Goal: Task Accomplishment & Management: Manage account settings

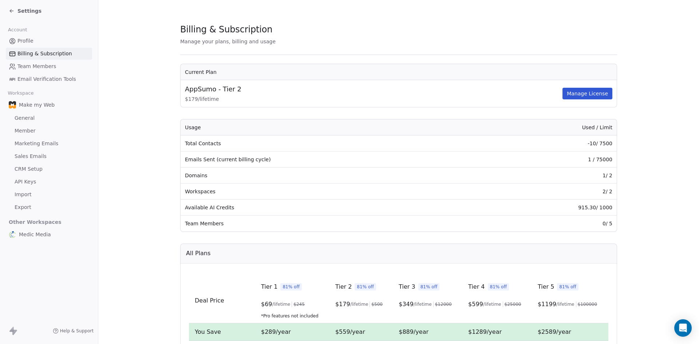
drag, startPoint x: 0, startPoint y: 0, endPoint x: 37, endPoint y: 56, distance: 67.2
click at [37, 56] on span "Billing & Subscription" at bounding box center [44, 54] width 55 height 8
click at [35, 39] on link "Profile" at bounding box center [49, 41] width 86 height 12
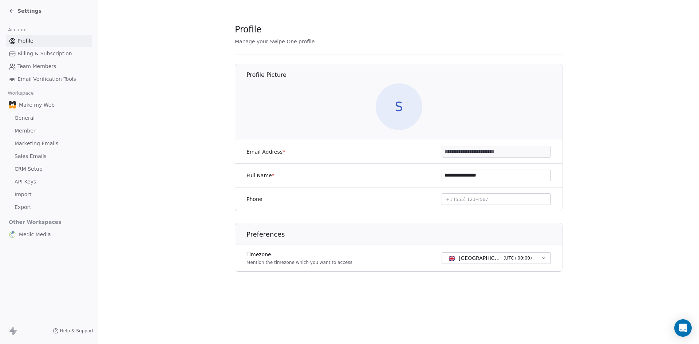
click at [29, 54] on span "Billing & Subscription" at bounding box center [44, 54] width 55 height 8
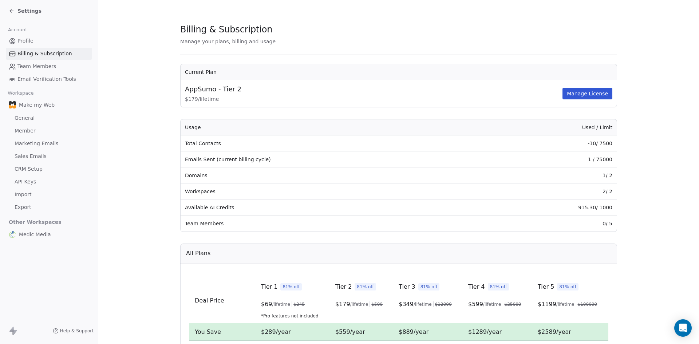
click at [29, 54] on span "Billing & Subscription" at bounding box center [44, 54] width 55 height 8
click at [227, 84] on span "AppSumo - Tier 2" at bounding box center [213, 88] width 56 height 9
drag, startPoint x: 227, startPoint y: 84, endPoint x: 264, endPoint y: 103, distance: 41.7
click at [264, 102] on div "AppSumo - Tier 2 $ 179 / lifetime" at bounding box center [373, 93] width 376 height 18
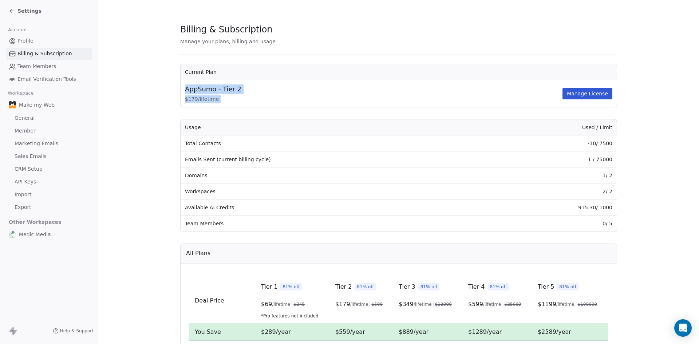
click at [264, 103] on td "AppSumo - Tier 2 $ 179 / lifetime Manage License" at bounding box center [399, 93] width 436 height 27
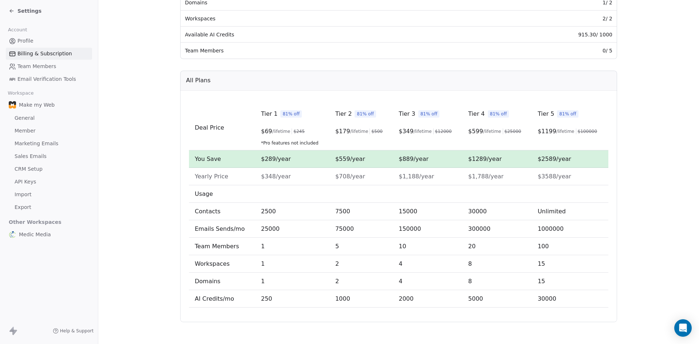
scroll to position [174, 0]
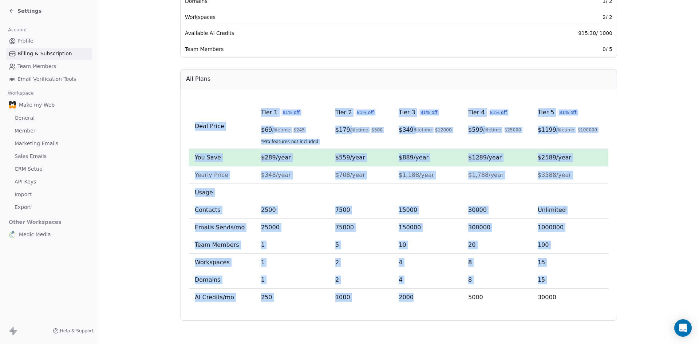
drag, startPoint x: 392, startPoint y: 96, endPoint x: 410, endPoint y: 300, distance: 204.6
click at [410, 300] on div "Deal Price Tier 1 81% off $ 69 /lifetime $ 245 *Pro features not included Tier …" at bounding box center [398, 205] width 437 height 232
click at [410, 300] on td "2000" at bounding box center [428, 297] width 70 height 17
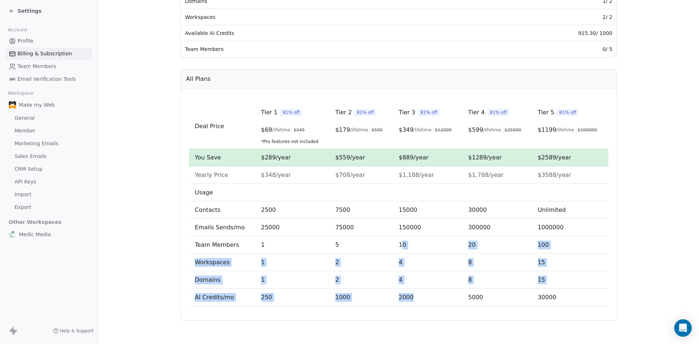
drag, startPoint x: 416, startPoint y: 301, endPoint x: 398, endPoint y: 239, distance: 64.8
click at [398, 239] on tbody "Deal Price Tier 1 81% off $ 69 /lifetime $ 245 *Pro features not included Tier …" at bounding box center [398, 205] width 419 height 202
click at [398, 239] on td "10" at bounding box center [428, 244] width 70 height 17
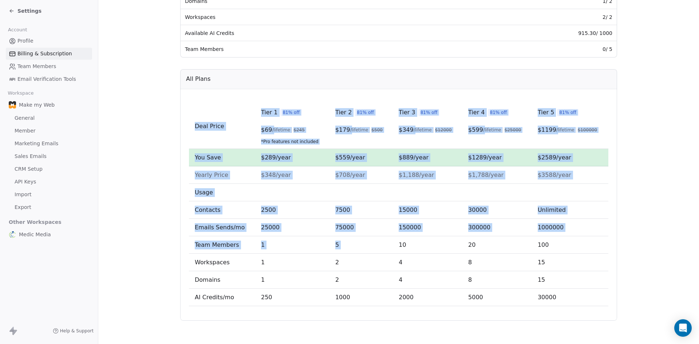
drag, startPoint x: 394, startPoint y: 243, endPoint x: 422, endPoint y: 297, distance: 61.1
click at [426, 306] on div "Deal Price Tier 1 81% off $ 69 /lifetime $ 245 *Pro features not included Tier …" at bounding box center [398, 205] width 437 height 232
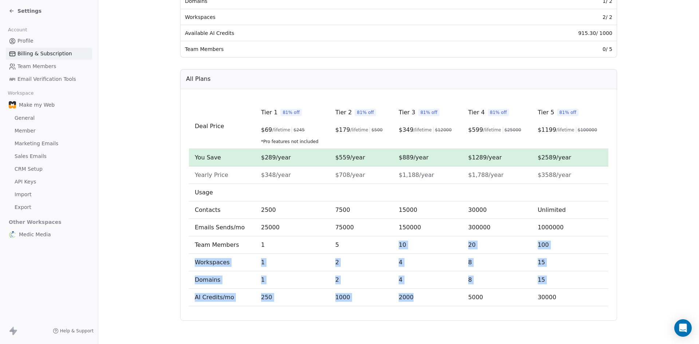
click at [422, 297] on td "2000" at bounding box center [428, 297] width 70 height 17
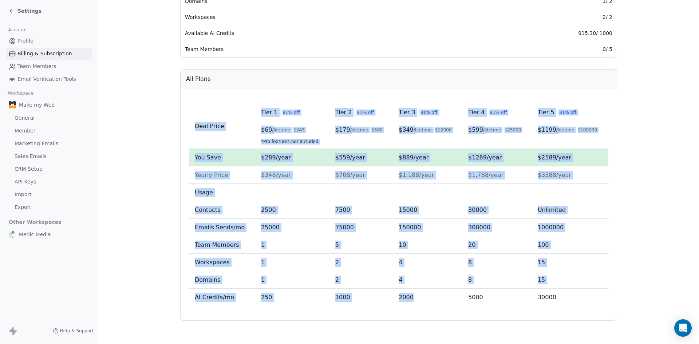
drag, startPoint x: 418, startPoint y: 302, endPoint x: 192, endPoint y: 112, distance: 295.1
click at [192, 112] on tbody "Deal Price Tier 1 81% off $ 69 /lifetime $ 245 *Pro features not included Tier …" at bounding box center [398, 205] width 419 height 202
click at [192, 112] on td "Deal Price" at bounding box center [222, 126] width 66 height 45
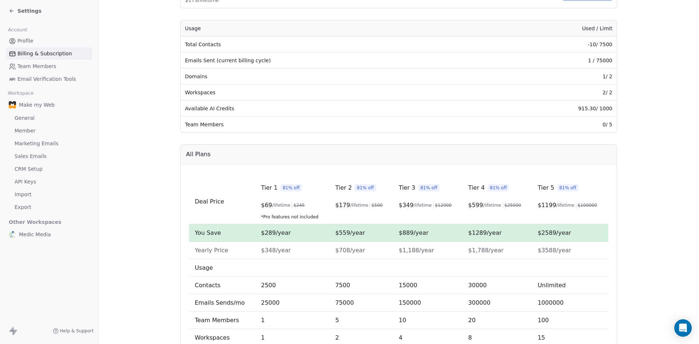
scroll to position [0, 0]
